Goal: Find specific page/section: Find specific page/section

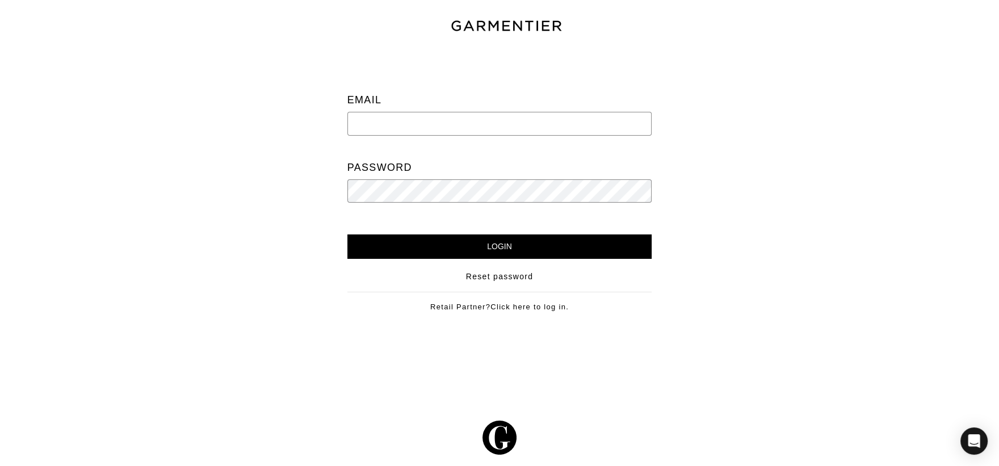
type input "[PERSON_NAME][EMAIL_ADDRESS][DOMAIN_NAME]"
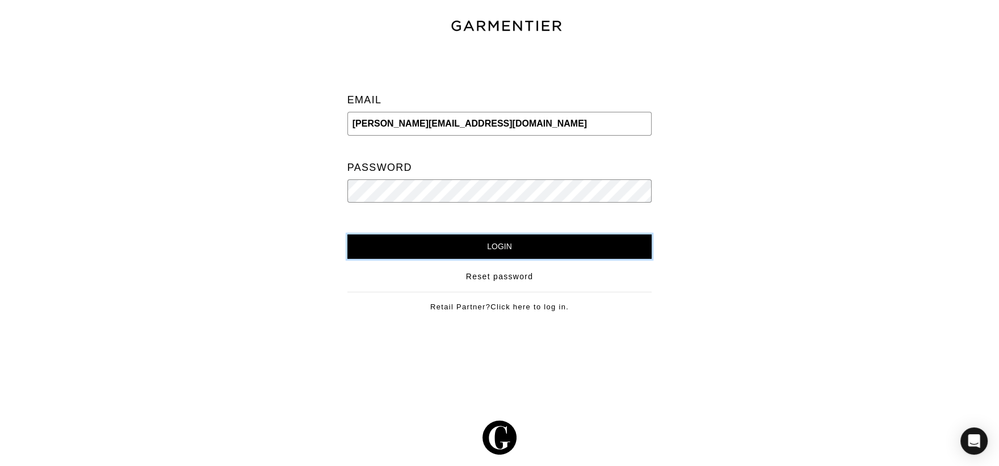
click at [596, 237] on input "Login" at bounding box center [499, 246] width 305 height 24
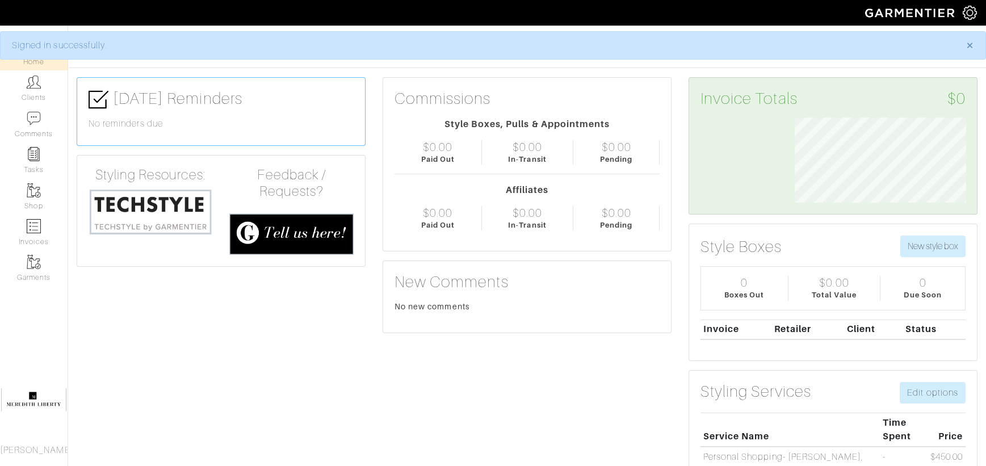
scroll to position [85, 188]
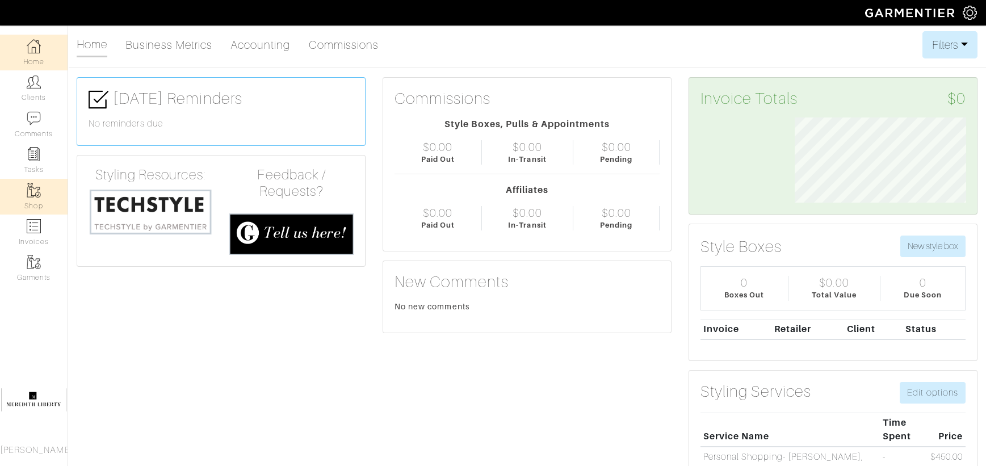
click at [29, 196] on img at bounding box center [34, 190] width 14 height 14
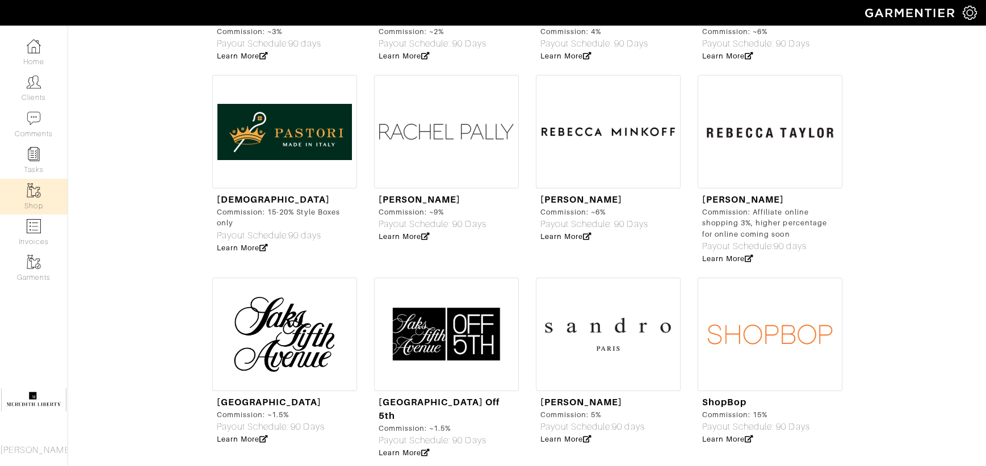
scroll to position [3265, 0]
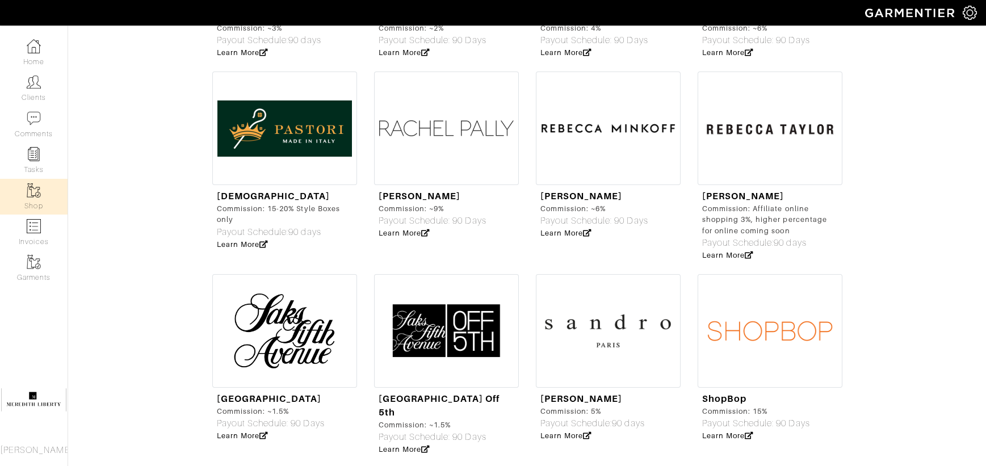
click at [799, 274] on img at bounding box center [769, 330] width 145 height 113
click at [28, 100] on link "Clients" at bounding box center [34, 88] width 68 height 36
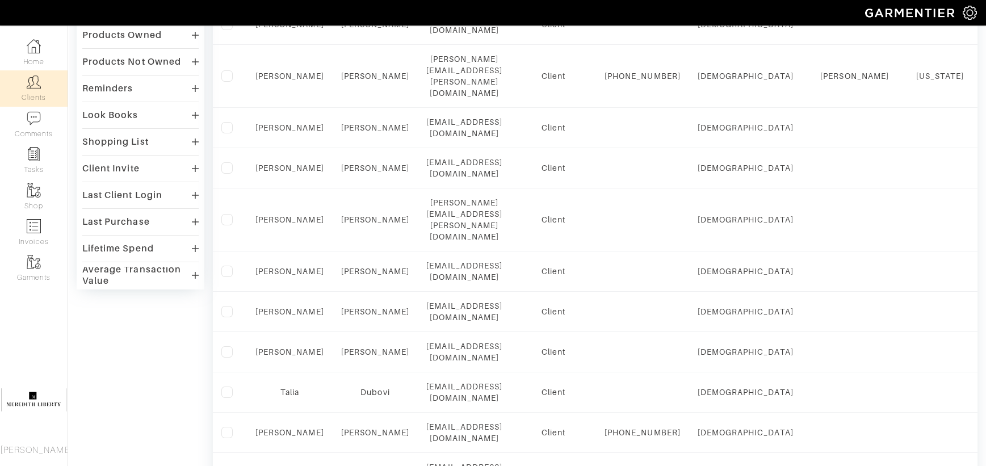
scroll to position [268, 0]
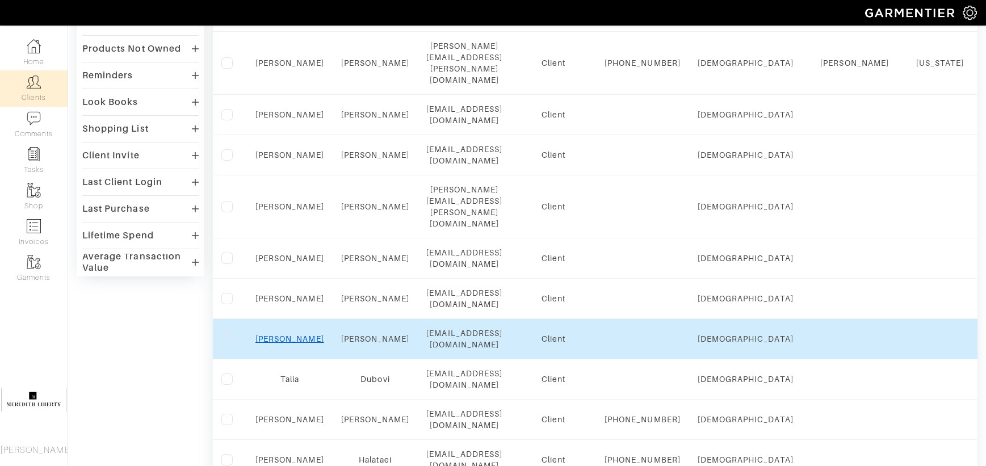
click at [296, 334] on link "Emily" at bounding box center [289, 338] width 69 height 9
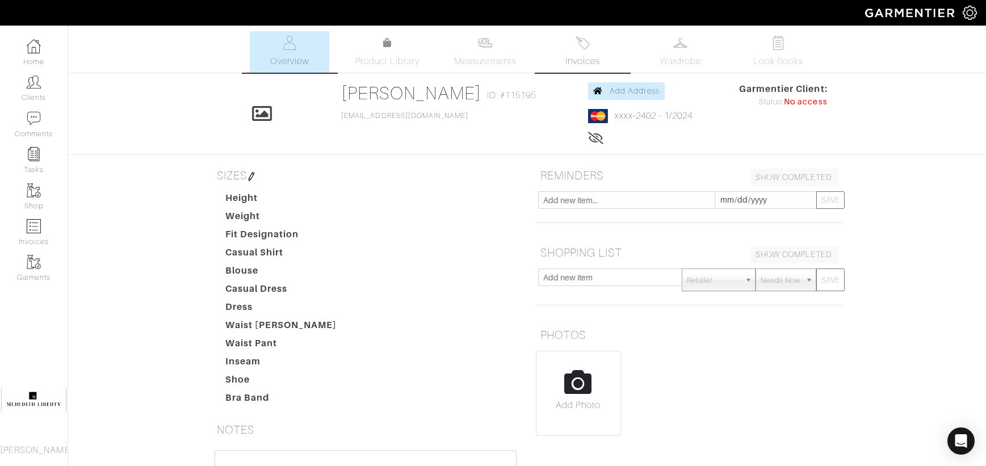
click at [591, 57] on span "Invoices" at bounding box center [582, 61] width 35 height 14
